Goal: Check status: Check status

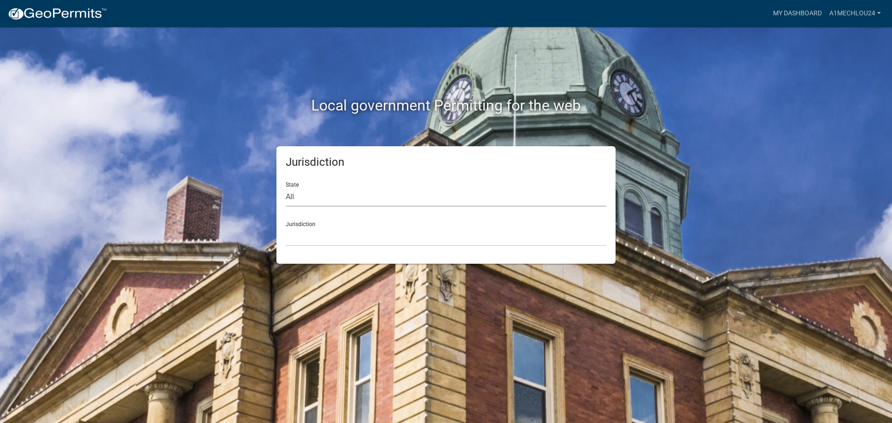
click at [306, 204] on select "All [US_STATE] [US_STATE] [US_STATE] [US_STATE] [US_STATE] [US_STATE] [US_STATE…" at bounding box center [446, 197] width 321 height 19
select select "[US_STATE]"
click at [286, 188] on select "All [US_STATE] [US_STATE] [US_STATE] [US_STATE] [US_STATE] [US_STATE] [US_STATE…" at bounding box center [446, 197] width 321 height 19
click at [302, 251] on div "Jurisdiction State All [US_STATE] [US_STATE] [US_STATE] [US_STATE] [US_STATE] […" at bounding box center [445, 205] width 339 height 118
click at [300, 244] on select "City of [GEOGRAPHIC_DATA], [US_STATE] City of [GEOGRAPHIC_DATA], [US_STATE] Cit…" at bounding box center [446, 236] width 321 height 19
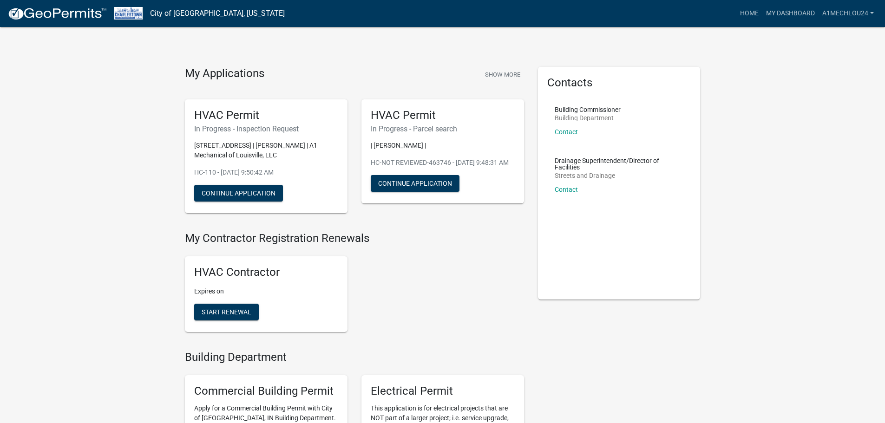
click at [20, 14] on img at bounding box center [56, 14] width 99 height 14
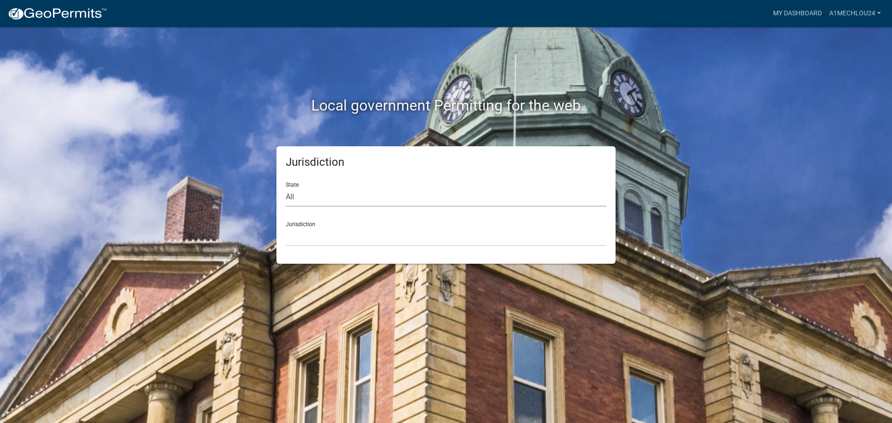
click at [294, 204] on select "All [US_STATE] [US_STATE] [US_STATE] [US_STATE] [US_STATE] [US_STATE] [US_STATE…" at bounding box center [446, 197] width 321 height 19
select select "[US_STATE]"
click at [286, 188] on select "All [US_STATE] [US_STATE] [US_STATE] [US_STATE] [US_STATE] [US_STATE] [US_STATE…" at bounding box center [446, 197] width 321 height 19
click at [296, 241] on select "City of [GEOGRAPHIC_DATA], [US_STATE] City of [GEOGRAPHIC_DATA], [US_STATE] Cit…" at bounding box center [446, 236] width 321 height 19
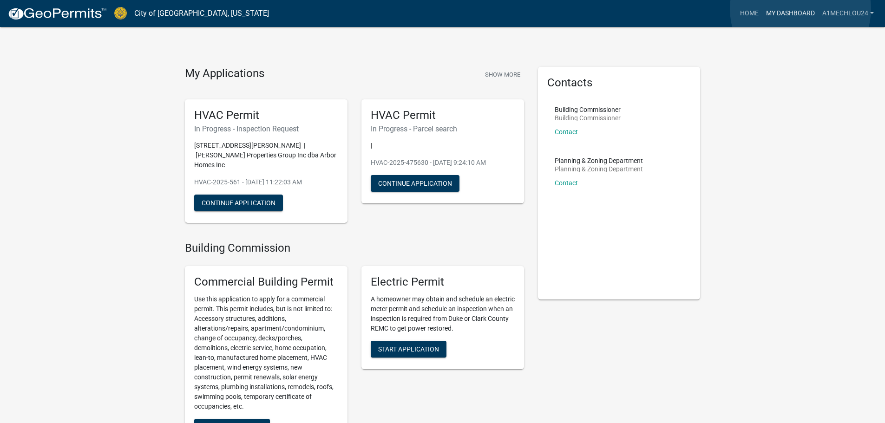
click at [800, 9] on link "My Dashboard" at bounding box center [790, 14] width 56 height 18
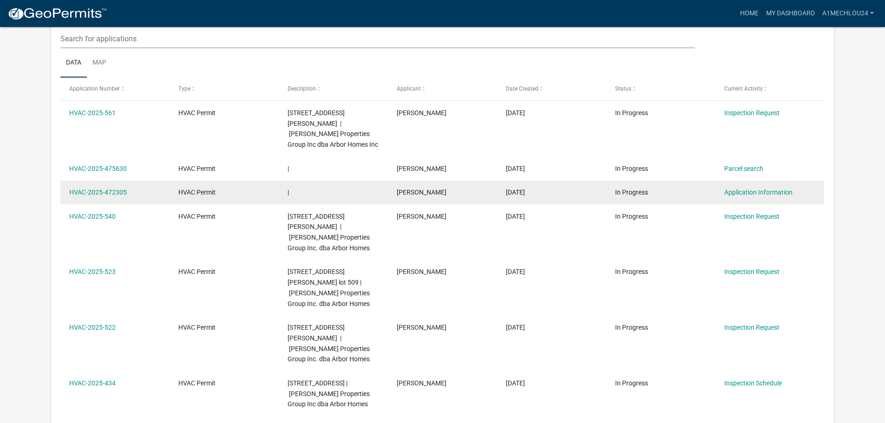
scroll to position [139, 0]
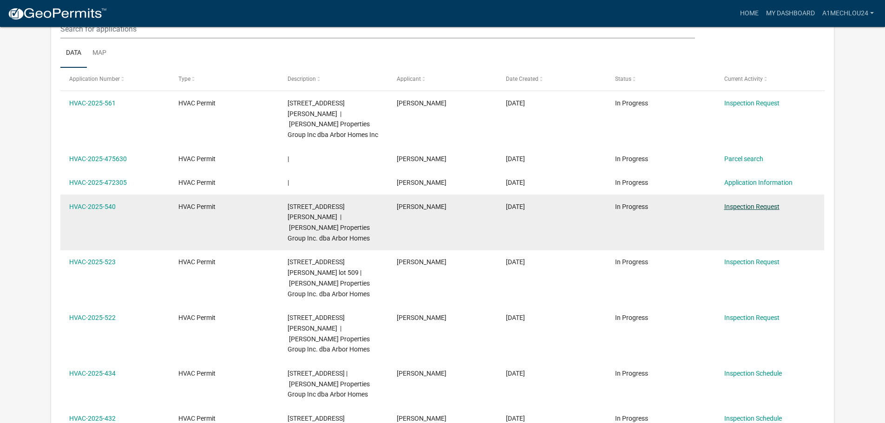
click at [742, 203] on link "Inspection Request" at bounding box center [751, 206] width 55 height 7
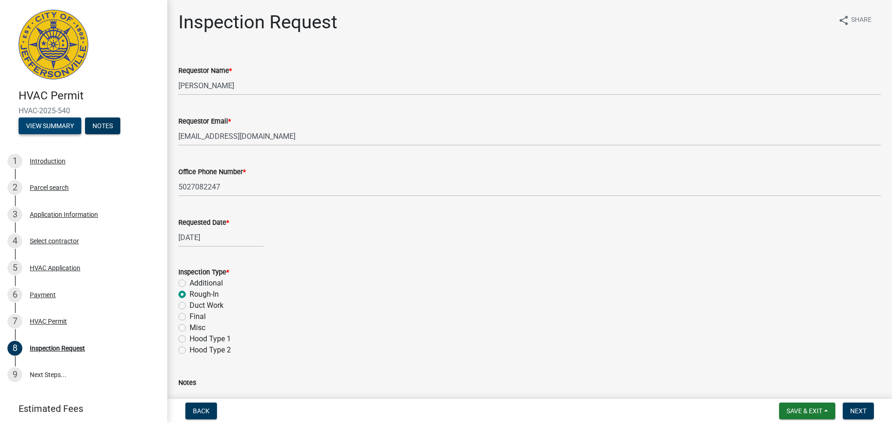
click at [58, 127] on button "View Summary" at bounding box center [50, 126] width 63 height 17
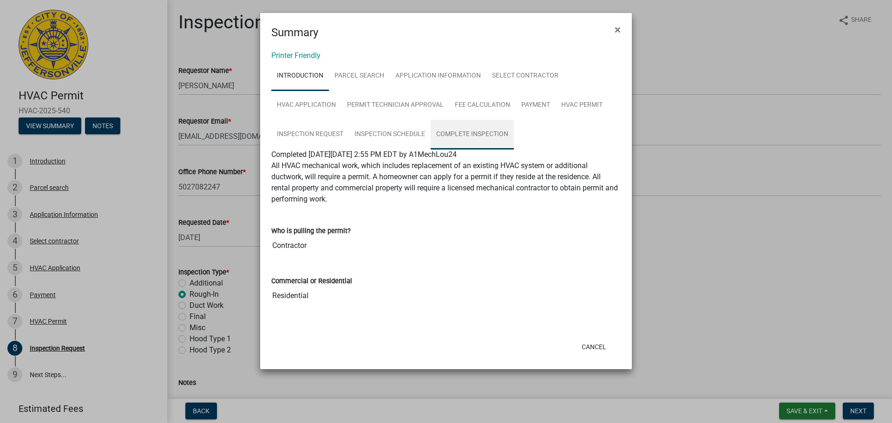
click at [478, 137] on link "Complete Inspection" at bounding box center [472, 135] width 83 height 30
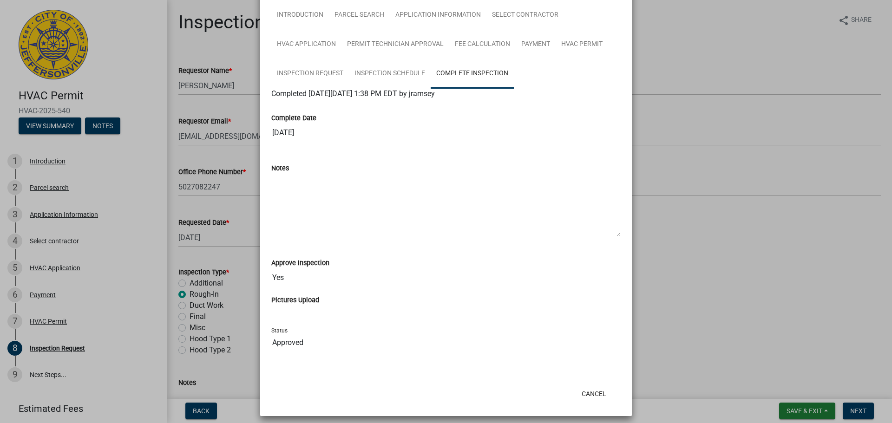
scroll to position [67, 0]
